Goal: Task Accomplishment & Management: Manage account settings

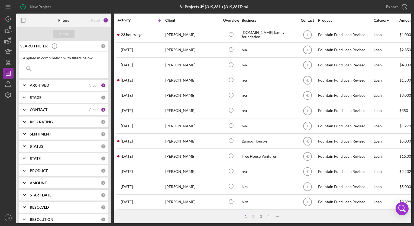
click at [48, 107] on div "CONTACT" at bounding box center [59, 109] width 59 height 4
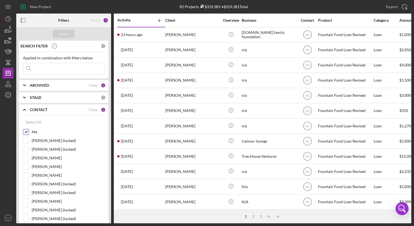
click at [24, 132] on input "Me" at bounding box center [25, 131] width 5 height 5
checkbox input "false"
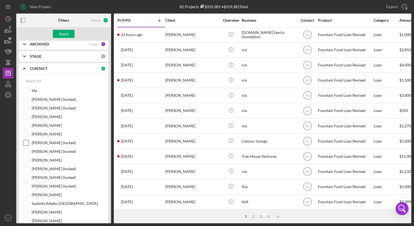
scroll to position [43, 0]
click at [27, 207] on input "[PERSON_NAME]" at bounding box center [25, 209] width 5 height 5
checkbox input "true"
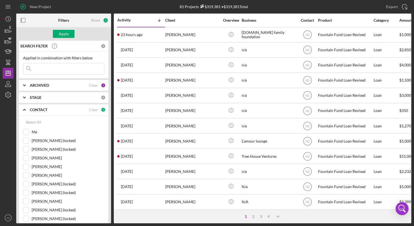
click at [41, 67] on input at bounding box center [63, 68] width 81 height 11
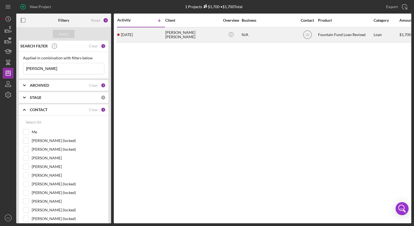
type input "[PERSON_NAME]"
click at [184, 32] on div "[PERSON_NAME] [PERSON_NAME]" at bounding box center [192, 35] width 54 height 14
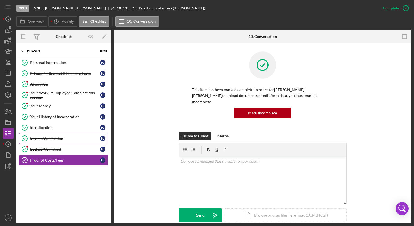
click at [46, 137] on div "Income Verification" at bounding box center [65, 138] width 70 height 4
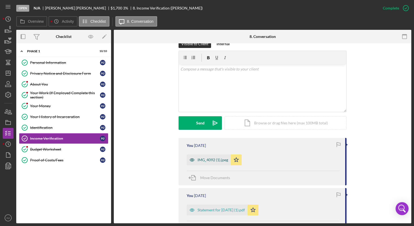
click at [205, 156] on div "IMG_4092 (1).jpeg" at bounding box center [209, 159] width 44 height 11
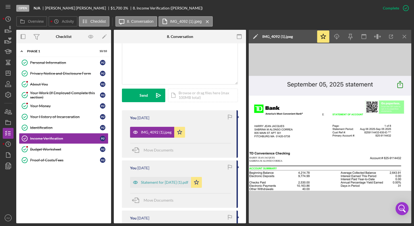
scroll to position [127, 0]
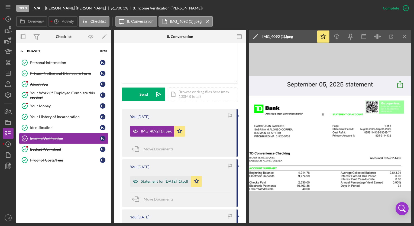
click at [162, 179] on div "Statement for [DATE] (1).pdf" at bounding box center [164, 181] width 47 height 4
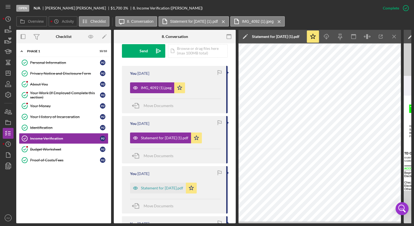
scroll to position [171, 0]
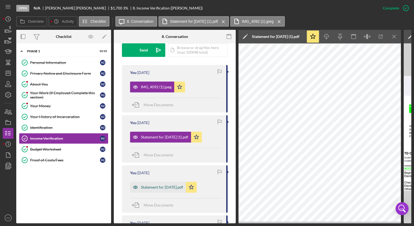
click at [159, 185] on div "Statement for [DATE].pdf" at bounding box center [162, 187] width 42 height 4
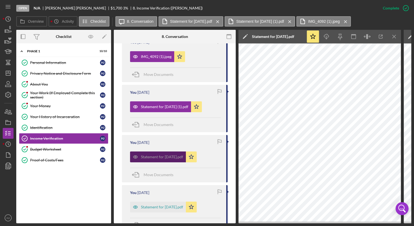
scroll to position [218, 0]
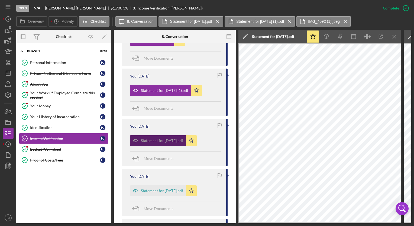
click at [159, 188] on div "Statement for [DATE].pdf" at bounding box center [162, 190] width 42 height 4
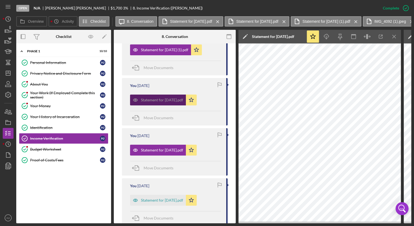
scroll to position [259, 0]
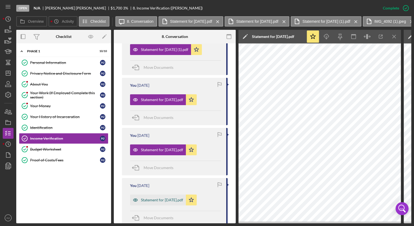
click at [181, 198] on div "Statement for [DATE].pdf" at bounding box center [162, 200] width 42 height 4
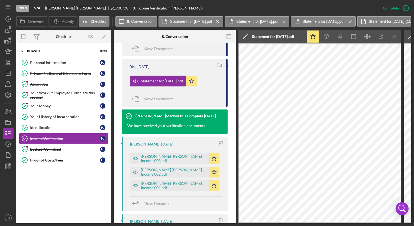
scroll to position [377, 0]
click at [164, 154] on div "[PERSON_NAME] [PERSON_NAME] Income 003.pdf" at bounding box center [173, 158] width 65 height 9
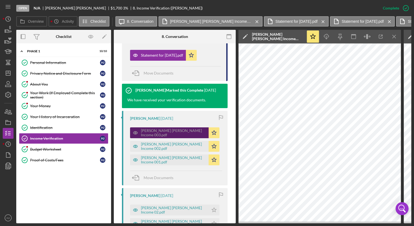
scroll to position [402, 0]
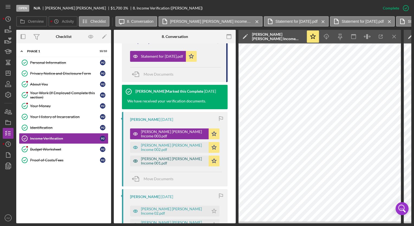
click at [163, 155] on div "[PERSON_NAME] [PERSON_NAME] Income 001.pdf" at bounding box center [169, 160] width 79 height 11
